Goal: Transaction & Acquisition: Purchase product/service

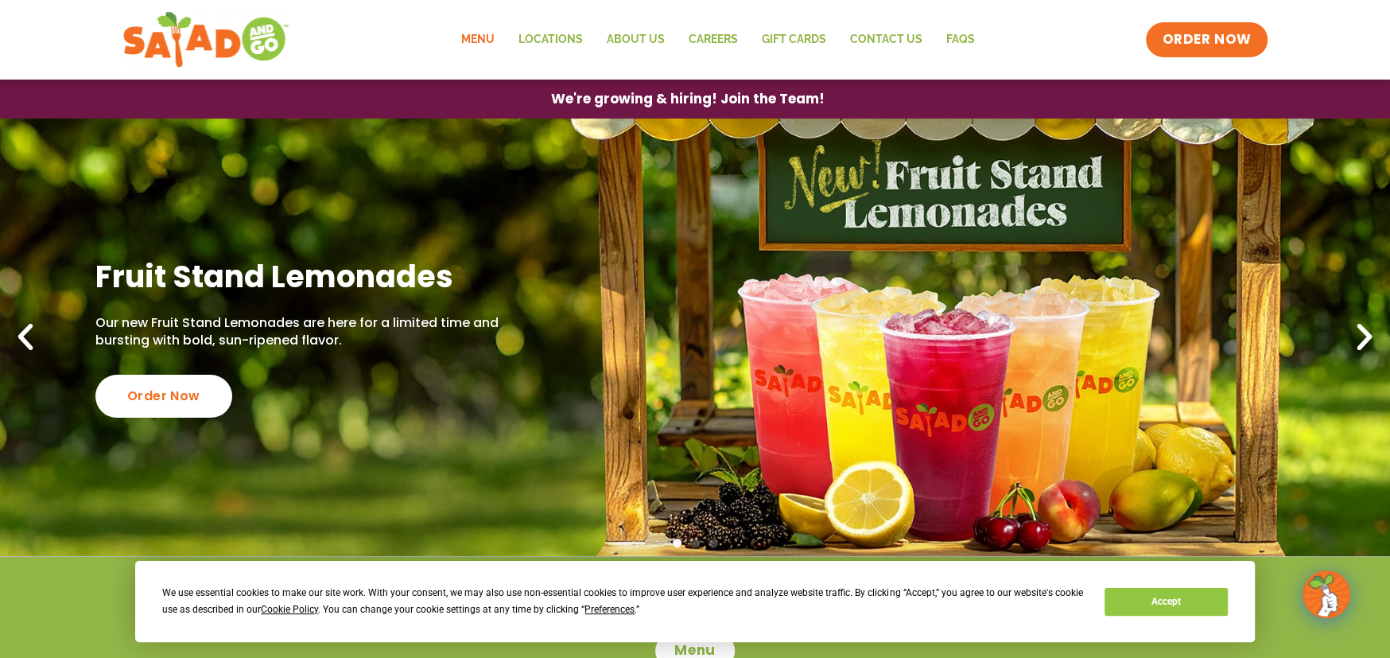
click at [479, 42] on link "Menu" at bounding box center [477, 39] width 57 height 37
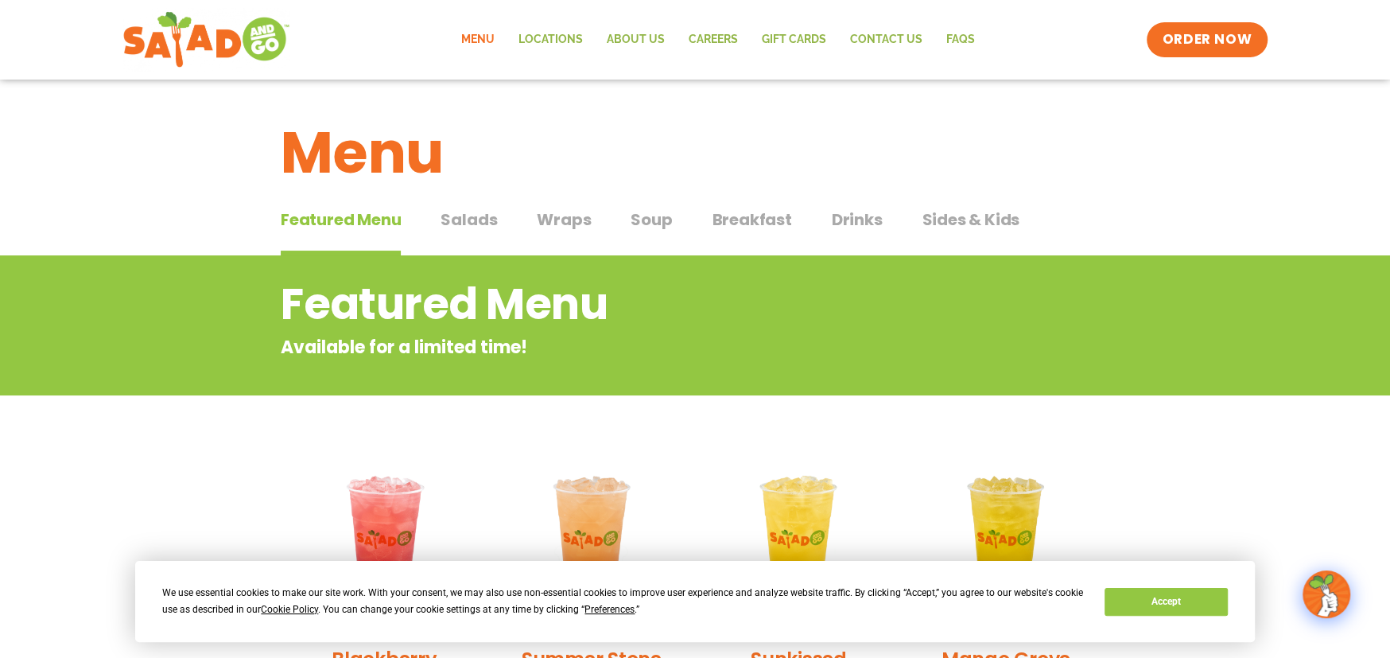
click at [498, 217] on div "Featured Menu Featured Menu Salads Salads Wraps Wraps Soup Soup Breakfast Break…" at bounding box center [695, 229] width 829 height 54
click at [486, 219] on span "Salads" at bounding box center [469, 220] width 56 height 24
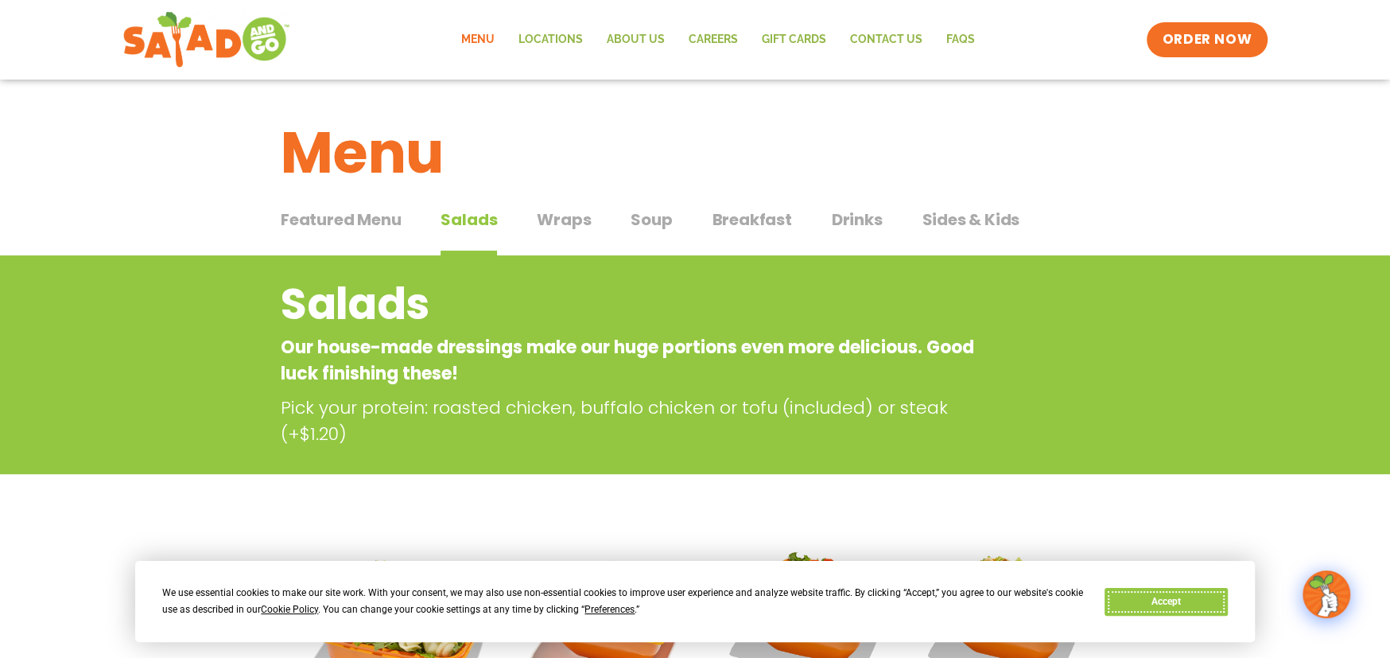
click at [1205, 600] on button "Accept" at bounding box center [1165, 602] width 122 height 28
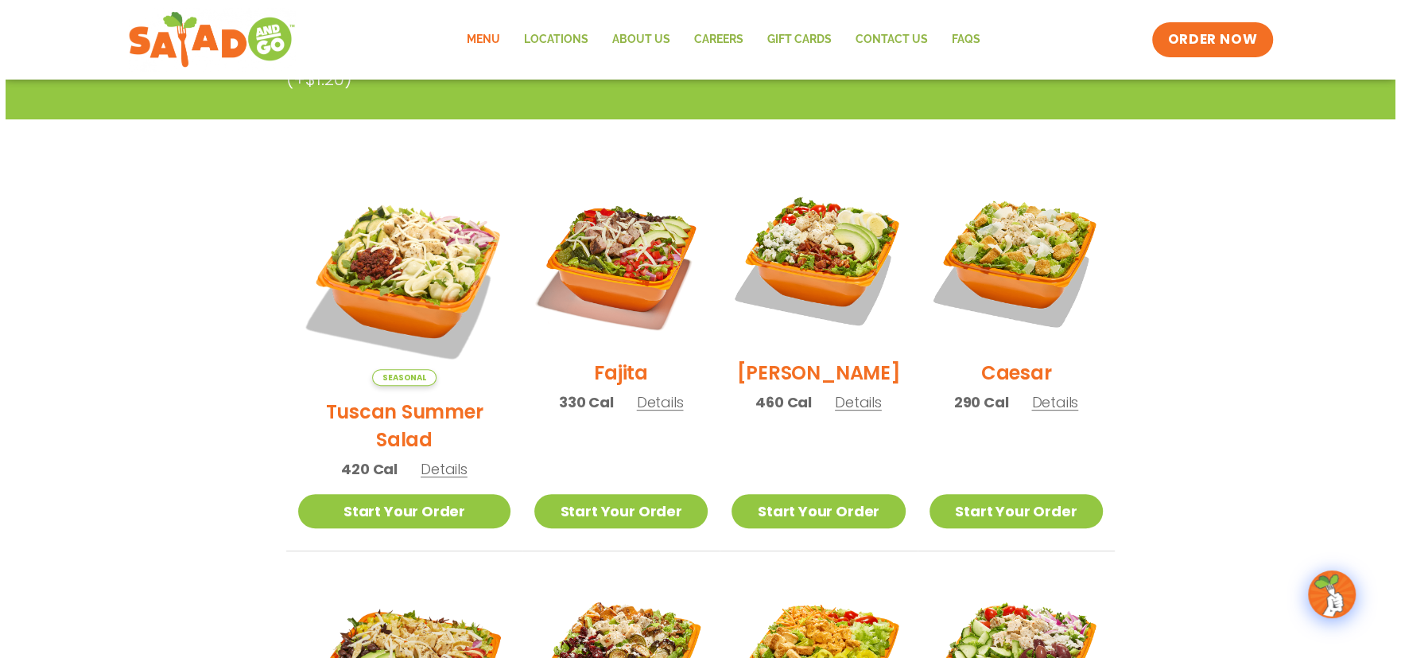
scroll to position [318, 0]
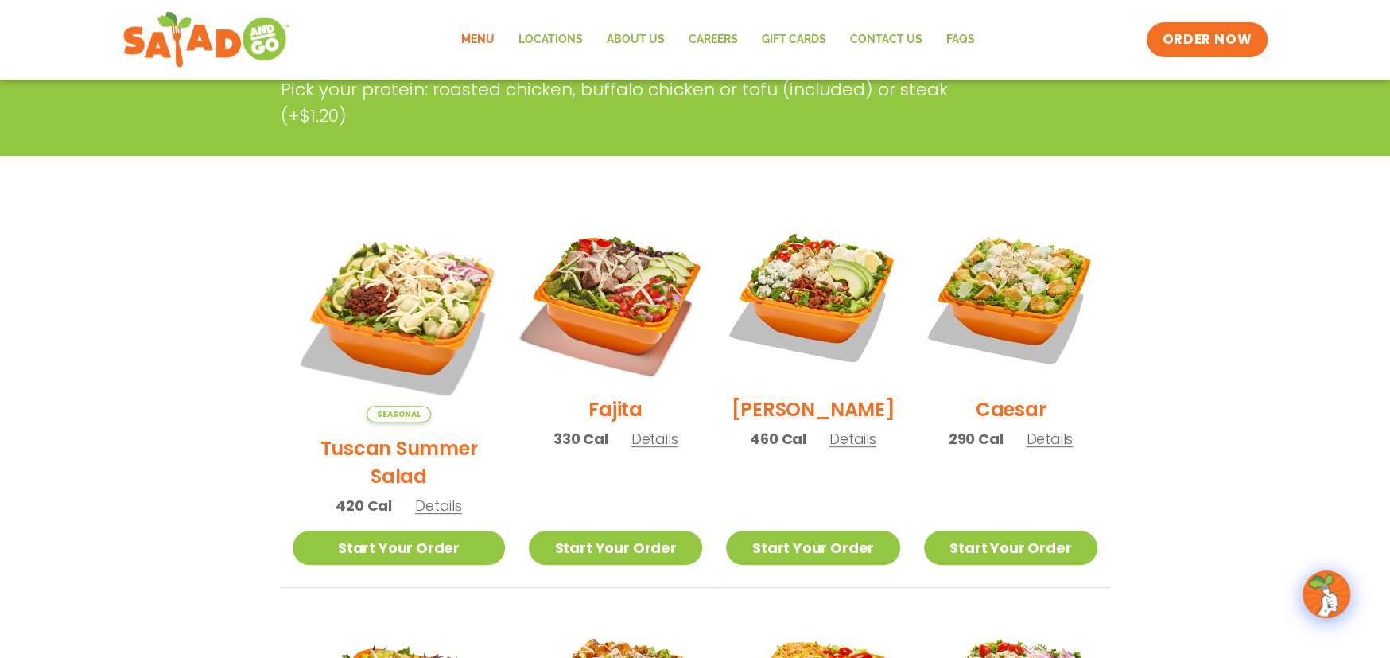
click at [572, 300] on img at bounding box center [616, 297] width 204 height 204
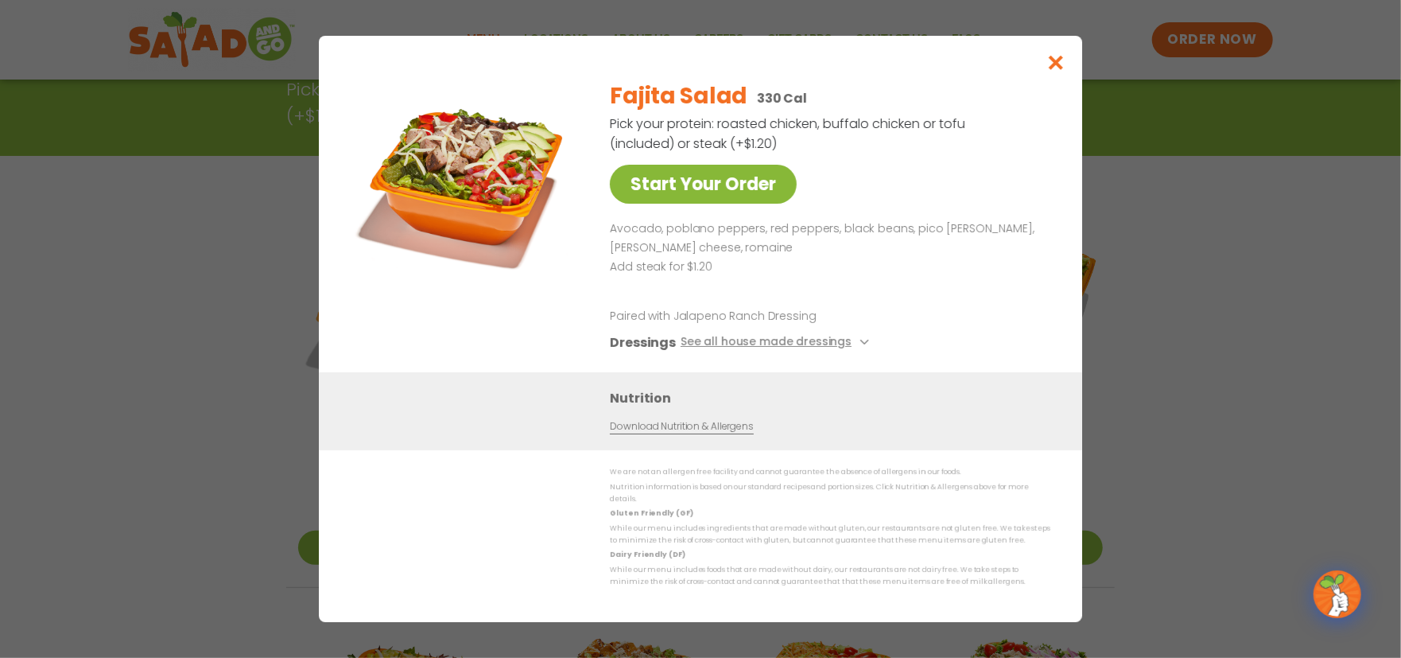
click at [693, 199] on link "Start Your Order" at bounding box center [703, 184] width 187 height 39
click at [861, 345] on icon at bounding box center [863, 342] width 6 height 6
